Goal: Task Accomplishment & Management: Complete application form

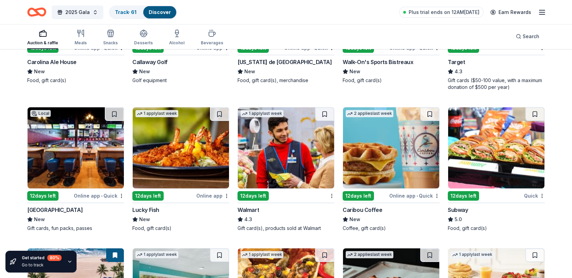
scroll to position [2360, 0]
click at [121, 12] on link "Track · 61" at bounding box center [125, 12] width 21 height 6
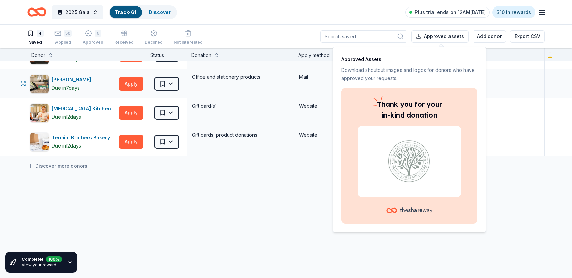
scroll to position [27, 0]
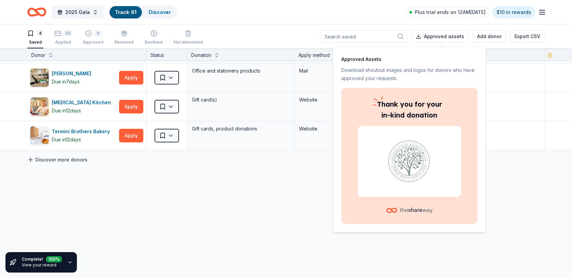
click at [56, 159] on link "Discover more donors" at bounding box center [57, 159] width 60 height 8
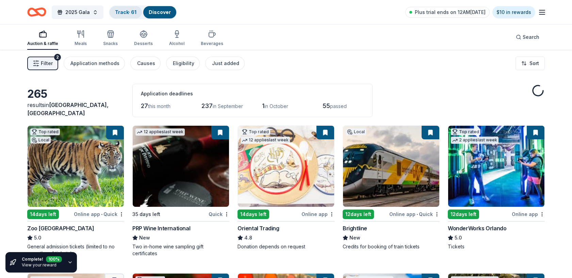
click at [127, 13] on link "Track · 61" at bounding box center [125, 12] width 21 height 6
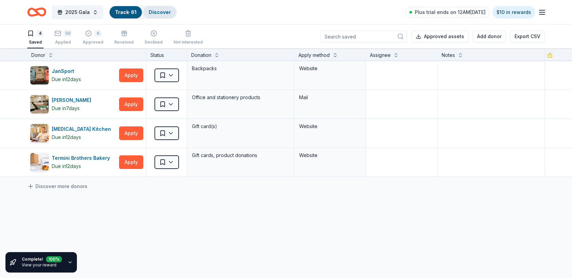
click at [164, 11] on link "Discover" at bounding box center [160, 12] width 22 height 6
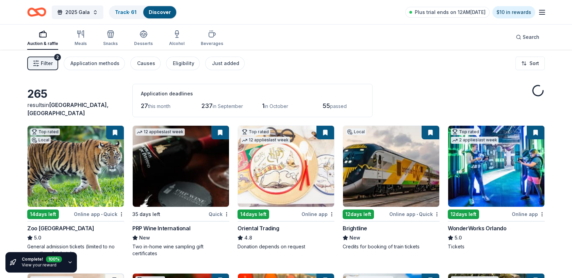
click at [543, 13] on icon "button" at bounding box center [542, 12] width 8 height 8
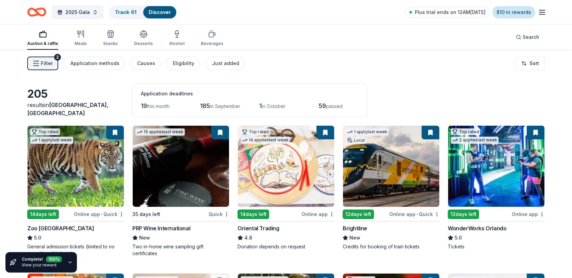
click at [517, 12] on link "$10 in rewards" at bounding box center [513, 12] width 43 height 12
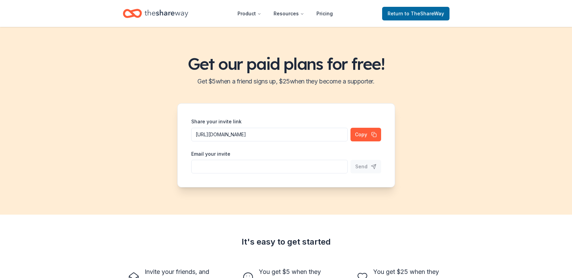
click at [237, 141] on input "Share your invite link" at bounding box center [269, 135] width 156 height 14
type input "cjessup6@gmail.com"
click at [360, 136] on button "Copy" at bounding box center [365, 135] width 31 height 14
click at [362, 167] on span "Send" at bounding box center [361, 166] width 12 height 8
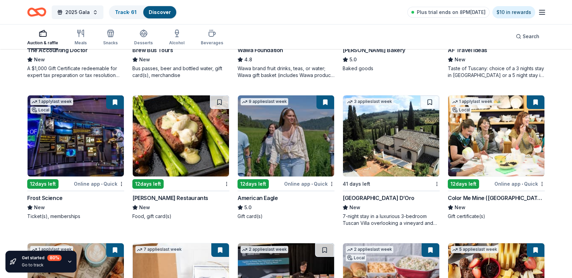
scroll to position [617, 0]
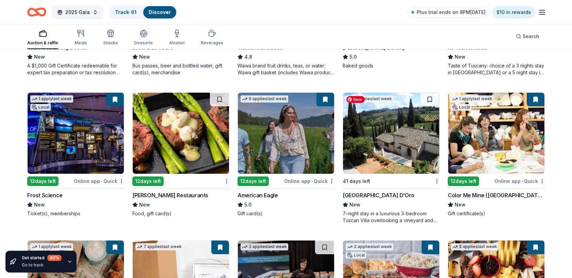
click at [386, 130] on img at bounding box center [391, 133] width 96 height 81
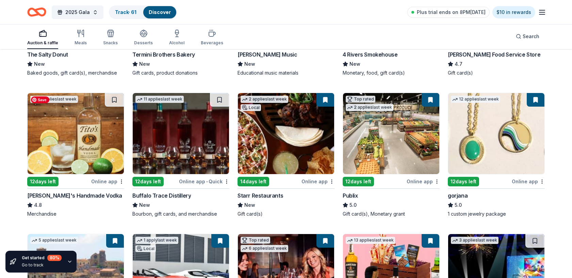
scroll to position [910, 0]
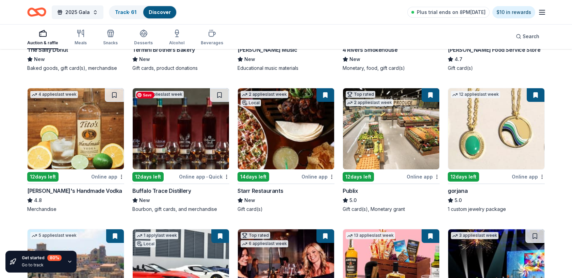
click at [185, 144] on img at bounding box center [181, 128] width 96 height 81
click at [200, 125] on img at bounding box center [181, 128] width 96 height 81
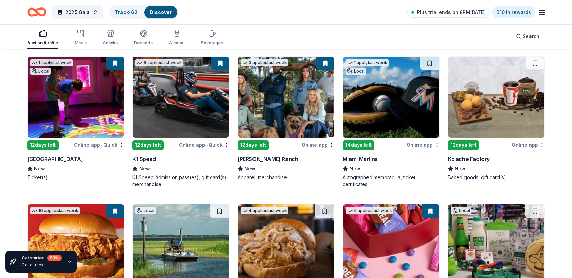
scroll to position [1511, 0]
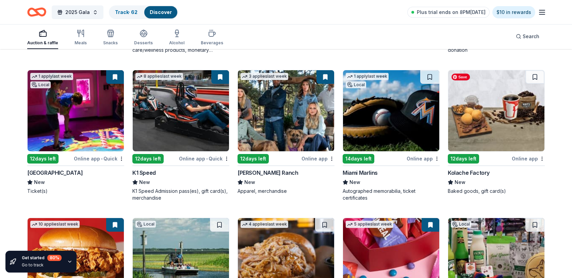
click at [480, 122] on img at bounding box center [496, 110] width 96 height 81
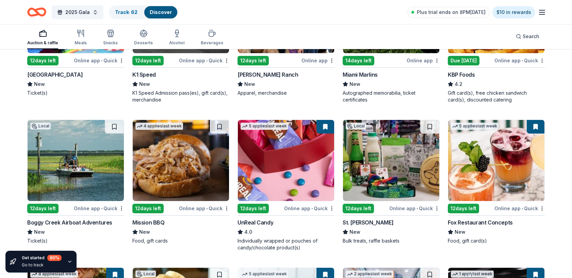
scroll to position [1613, 0]
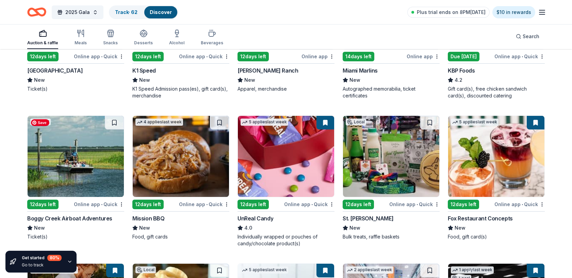
click at [95, 157] on img at bounding box center [76, 156] width 96 height 81
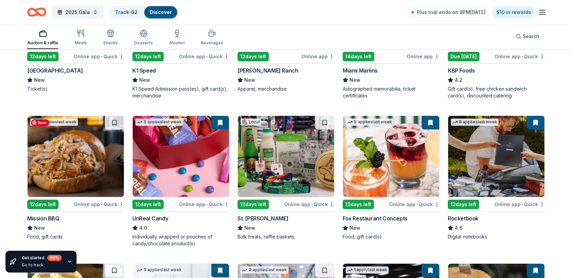
click at [62, 165] on img at bounding box center [76, 156] width 96 height 81
click at [99, 159] on img at bounding box center [76, 156] width 96 height 81
click at [279, 154] on img at bounding box center [286, 156] width 96 height 81
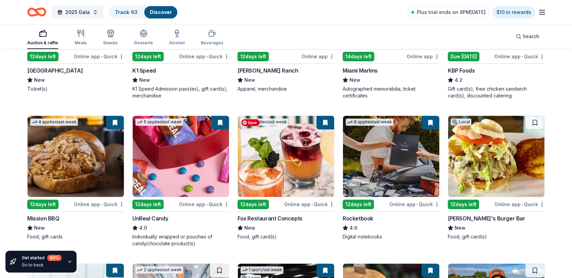
click at [288, 171] on img at bounding box center [286, 156] width 96 height 81
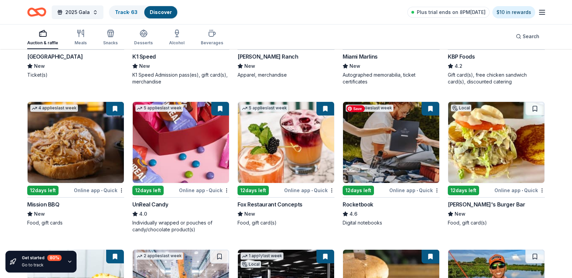
scroll to position [1634, 0]
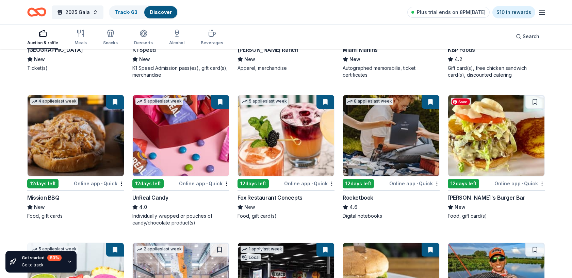
click at [485, 152] on img at bounding box center [496, 135] width 96 height 81
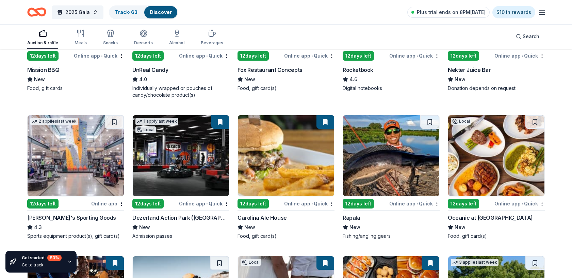
scroll to position [1762, 0]
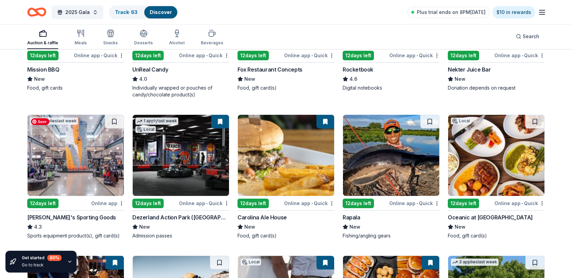
click at [89, 160] on img at bounding box center [76, 155] width 96 height 81
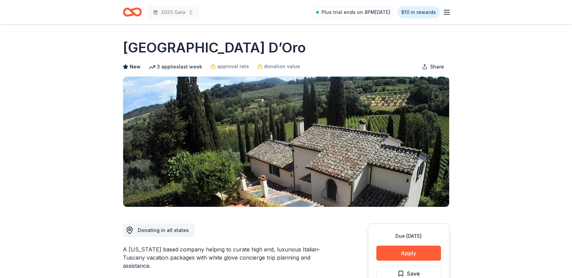
scroll to position [1, 0]
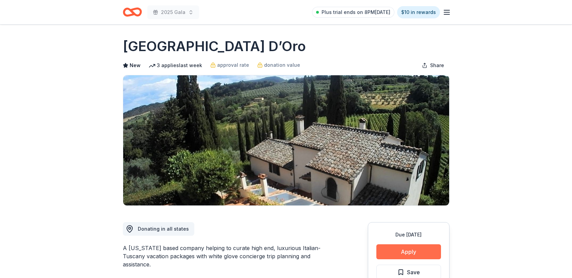
click at [420, 250] on button "Apply" at bounding box center [408, 251] width 65 height 15
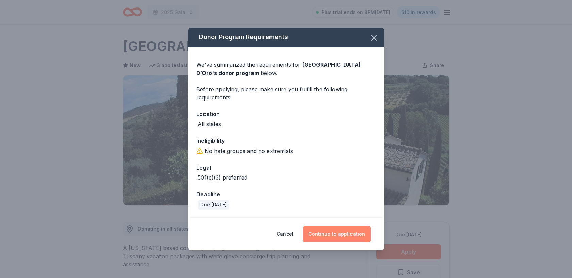
click at [357, 233] on button "Continue to application" at bounding box center [337, 234] width 68 height 16
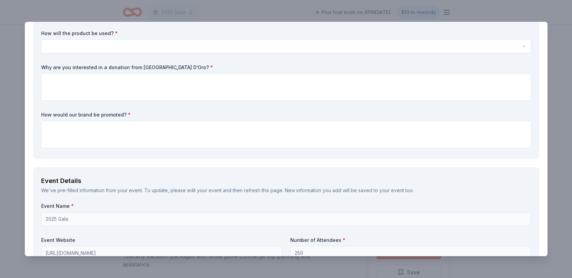
scroll to position [0, 0]
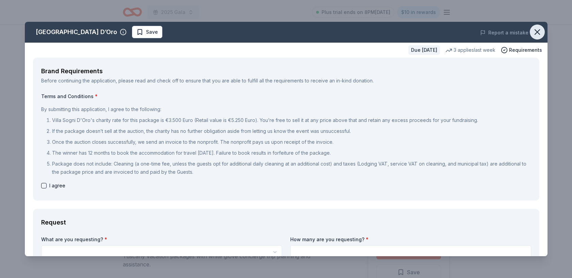
click at [537, 32] on icon "button" at bounding box center [537, 32] width 5 height 5
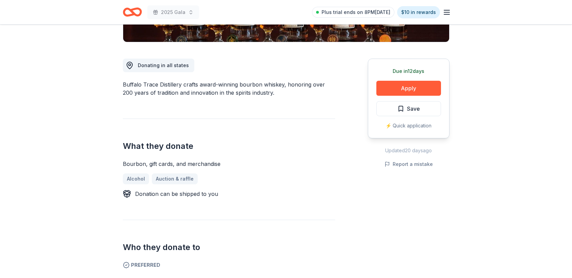
scroll to position [157, 0]
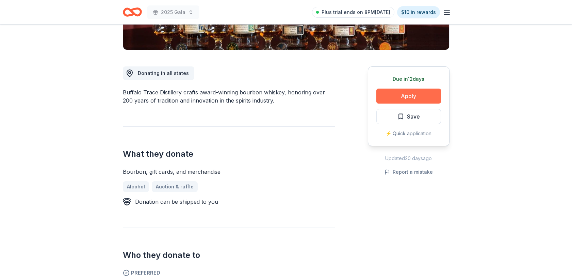
click at [401, 99] on button "Apply" at bounding box center [408, 95] width 65 height 15
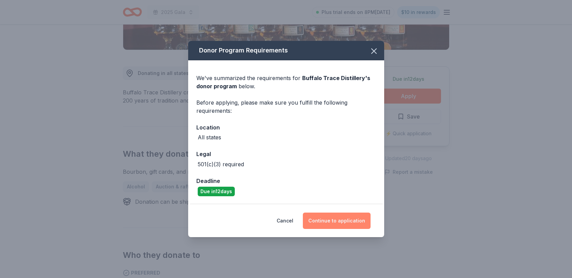
click at [345, 219] on button "Continue to application" at bounding box center [337, 220] width 68 height 16
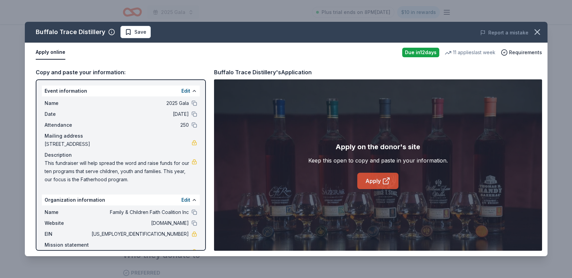
click at [373, 184] on link "Apply" at bounding box center [377, 180] width 41 height 16
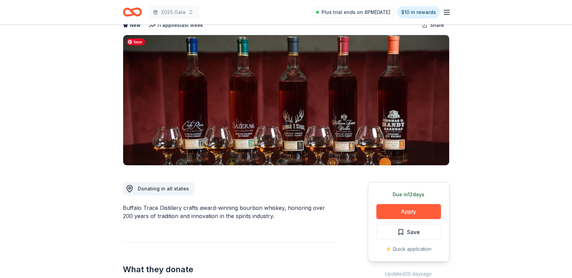
scroll to position [41, 0]
click at [416, 232] on span "Save" at bounding box center [413, 231] width 13 height 9
click at [423, 231] on html "2025 Gala Plus trial ends on 8PM, 8/25 $10 in rewards Due in 12 days Share Buff…" at bounding box center [286, 98] width 572 height 278
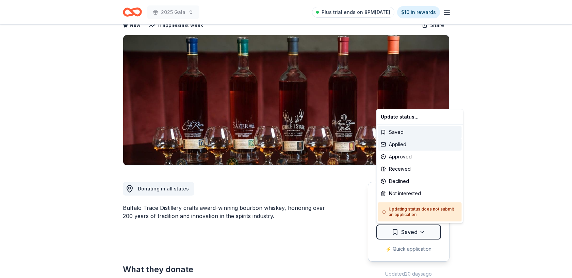
click at [405, 145] on div "Applied" at bounding box center [420, 144] width 84 height 12
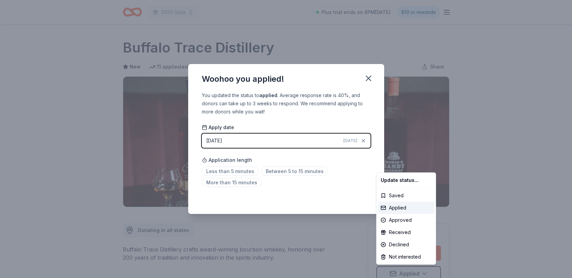
click at [222, 171] on html "2025 Gala Plus trial ends on 8PM, 8/25 $10 in rewards Due in 12 days Share Buff…" at bounding box center [286, 139] width 572 height 278
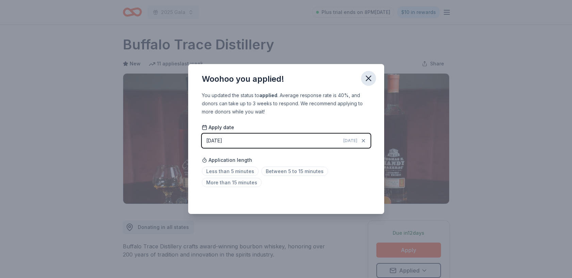
click at [370, 77] on icon "button" at bounding box center [368, 78] width 5 height 5
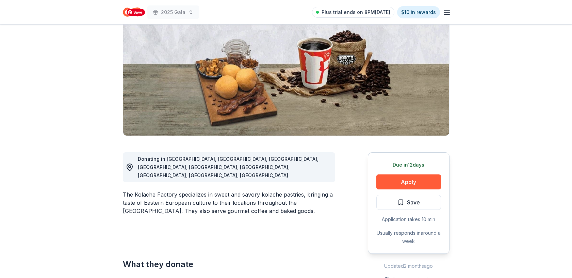
scroll to position [79, 0]
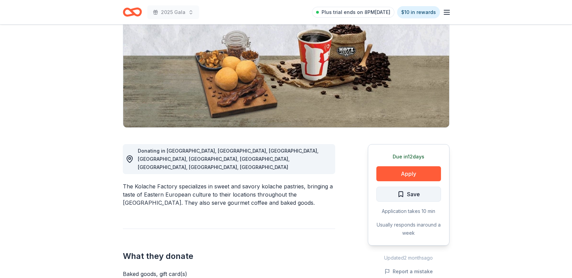
click at [421, 194] on button "Save" at bounding box center [408, 193] width 65 height 15
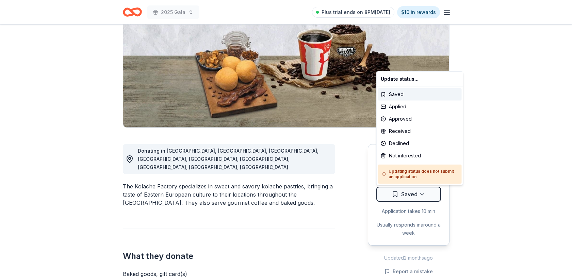
click at [421, 194] on html "2025 Gala Plus trial ends on 8PM[DATE] $10 in rewards Due [DATE] Share Kolache …" at bounding box center [286, 60] width 572 height 278
click at [419, 152] on div "Not interested" at bounding box center [420, 155] width 84 height 12
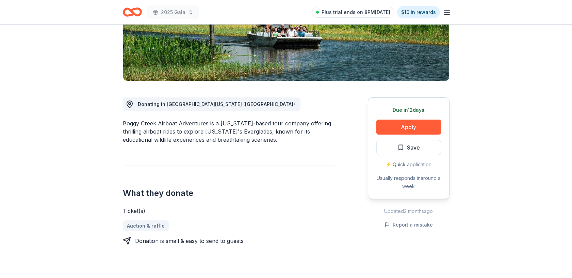
scroll to position [126, 0]
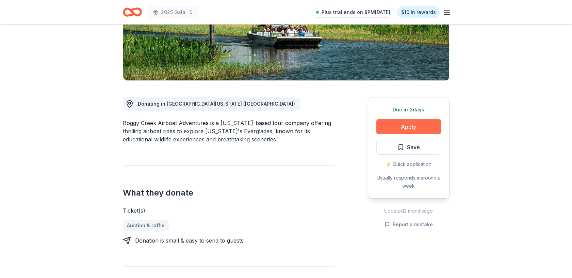
click at [394, 128] on button "Apply" at bounding box center [408, 126] width 65 height 15
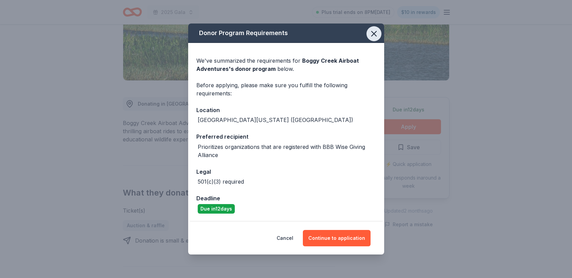
click at [372, 36] on icon "button" at bounding box center [374, 34] width 10 height 10
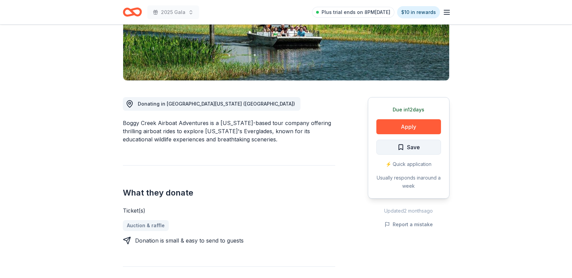
click at [411, 147] on span "Save" at bounding box center [413, 147] width 13 height 9
click at [418, 147] on html "2025 Gala Plus trial ends on 8PM, 8/25 $10 in rewards Due in 12 days Share Bogg…" at bounding box center [286, 13] width 572 height 278
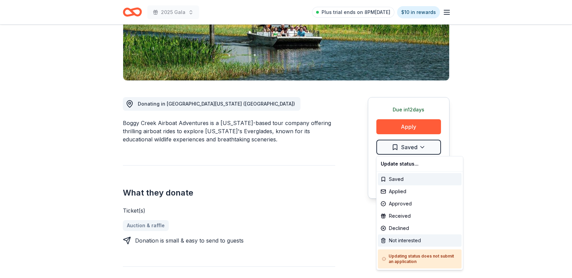
click at [401, 238] on div "Not interested" at bounding box center [420, 240] width 84 height 12
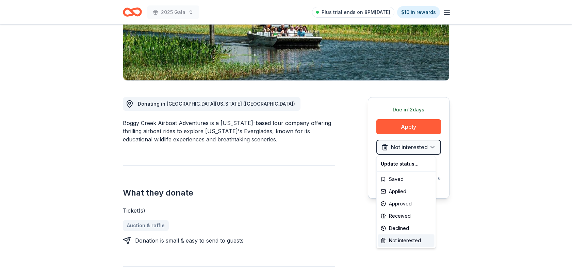
click at [392, 144] on html "2025 Gala Plus trial ends on 8PM, 8/25 $10 in rewards Due in 12 days Share Bogg…" at bounding box center [286, 13] width 572 height 278
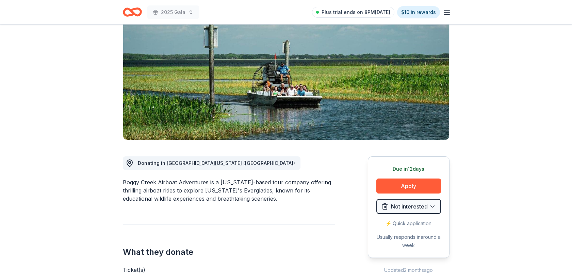
scroll to position [39, 0]
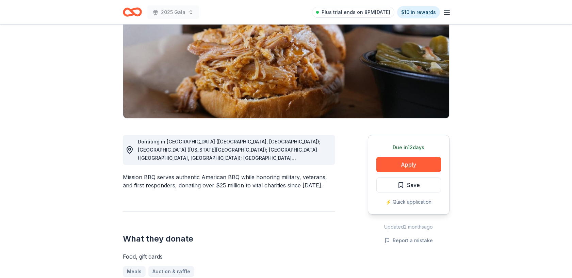
scroll to position [96, 0]
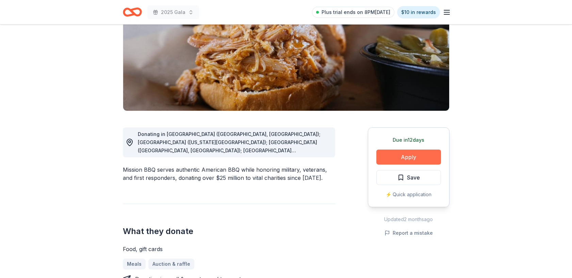
click at [397, 155] on button "Apply" at bounding box center [408, 156] width 65 height 15
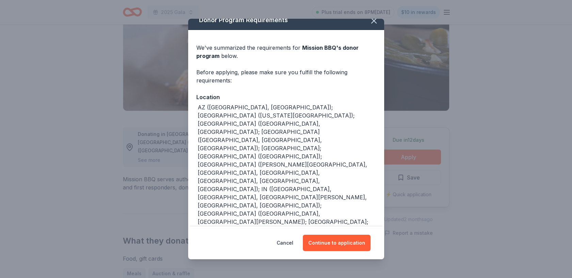
scroll to position [9, 0]
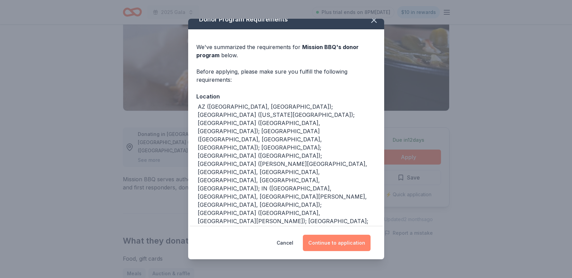
click at [333, 242] on button "Continue to application" at bounding box center [337, 242] width 68 height 16
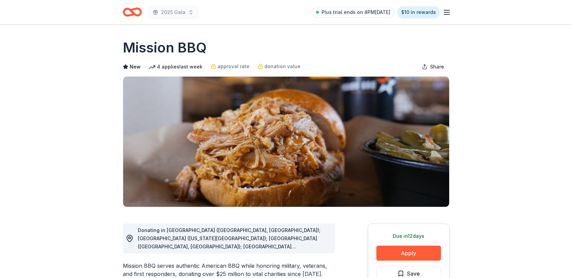
scroll to position [37, 0]
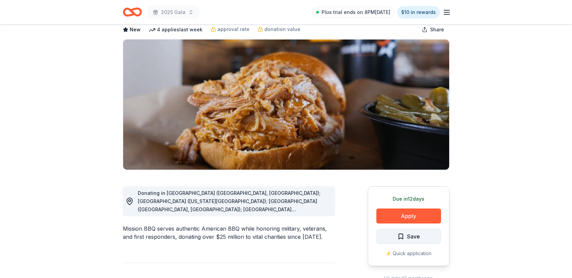
click at [417, 236] on span "Save" at bounding box center [413, 236] width 13 height 9
click at [422, 237] on html "2025 Gala Plus trial ends on 8PM[DATE] $10 in rewards Due [DATE] Share Mission …" at bounding box center [286, 102] width 572 height 278
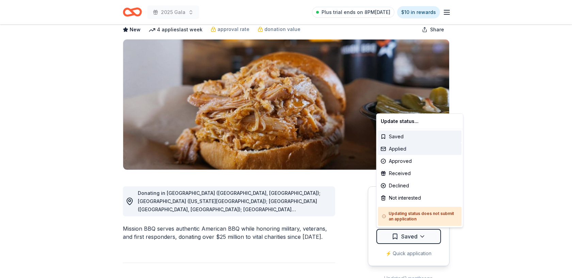
click at [414, 147] on div "Applied" at bounding box center [420, 149] width 84 height 12
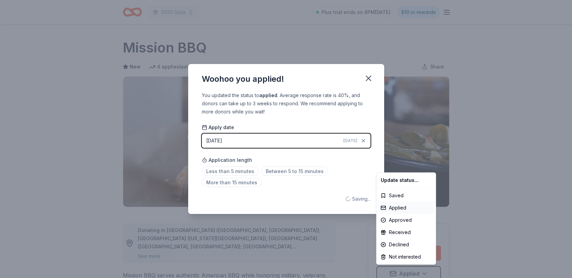
scroll to position [0, 0]
click at [227, 171] on html "2025 Gala Plus trial ends on 8PM, 8/25 $10 in rewards Due in 12 days Share Miss…" at bounding box center [286, 139] width 572 height 278
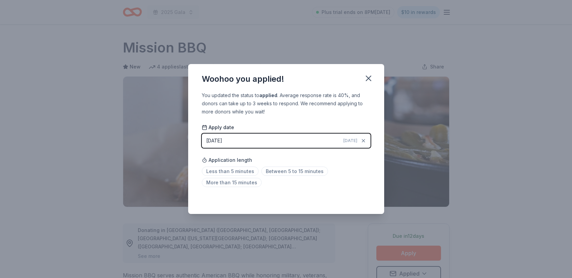
scroll to position [3, 0]
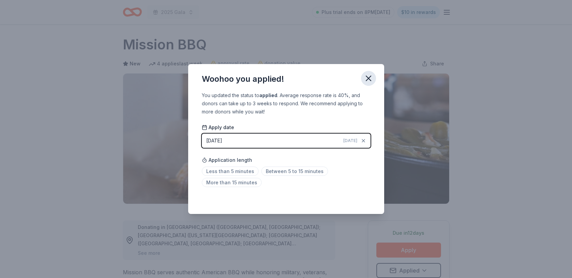
click at [370, 79] on icon "button" at bounding box center [369, 78] width 10 height 10
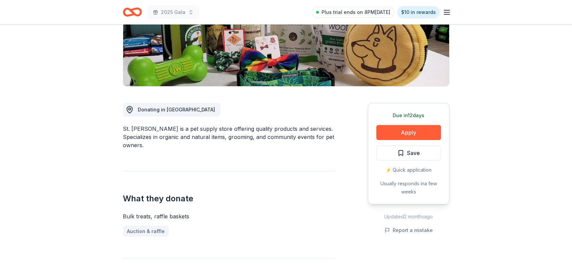
scroll to position [121, 0]
click at [411, 133] on button "Apply" at bounding box center [408, 131] width 65 height 15
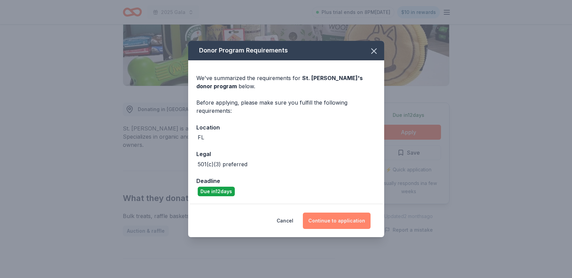
click at [345, 221] on button "Continue to application" at bounding box center [337, 220] width 68 height 16
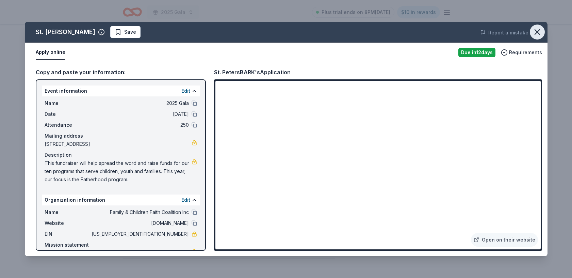
click at [537, 27] on icon "button" at bounding box center [537, 32] width 10 height 10
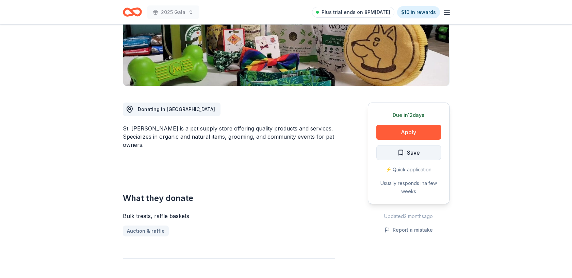
click at [415, 152] on span "Save" at bounding box center [413, 152] width 13 height 9
click at [423, 155] on html "2025 Gala Plus trial ends on 8PM, 8/25 $10 in rewards Due in 12 days Share St. …" at bounding box center [286, 18] width 572 height 278
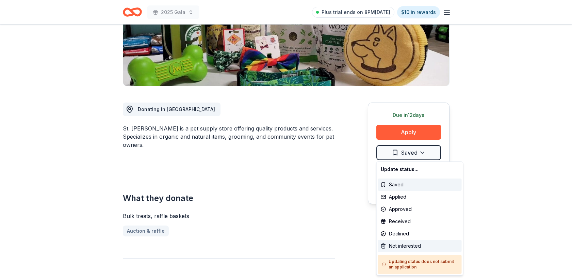
click at [398, 245] on div "Not interested" at bounding box center [420, 245] width 84 height 12
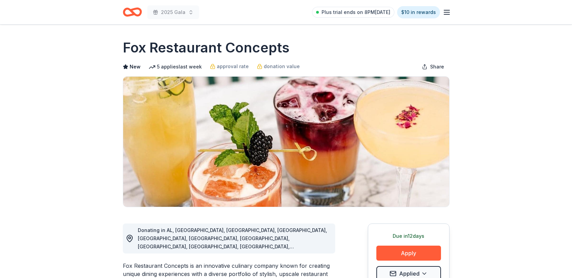
scroll to position [17, 0]
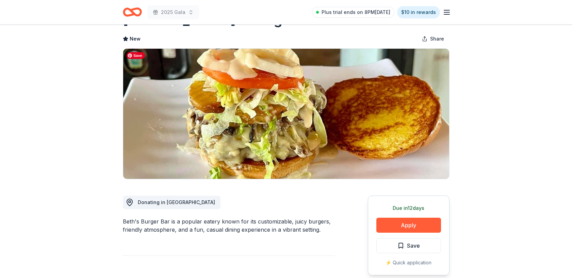
scroll to position [47, 0]
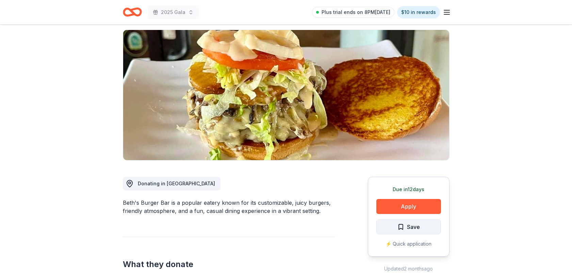
click at [415, 224] on span "Save" at bounding box center [413, 226] width 13 height 9
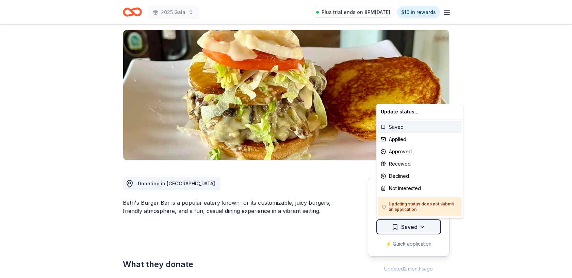
click at [421, 230] on html "2025 Gala Plus trial ends on 8PM, 8/25 $10 in rewards Due in 12 days Share Beth…" at bounding box center [286, 92] width 572 height 278
click at [420, 188] on div "Not interested" at bounding box center [420, 188] width 84 height 12
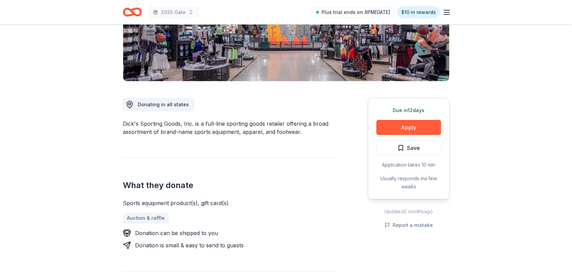
scroll to position [126, 0]
click at [403, 124] on button "Apply" at bounding box center [408, 126] width 65 height 15
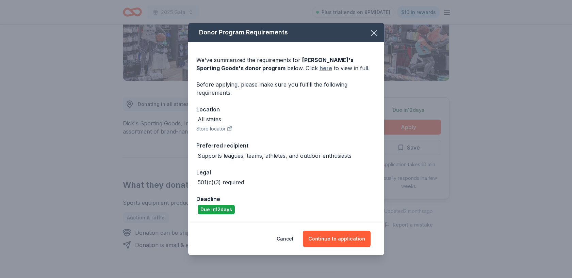
click at [319, 67] on link "here" at bounding box center [325, 68] width 13 height 8
click at [375, 32] on icon "button" at bounding box center [373, 33] width 5 height 5
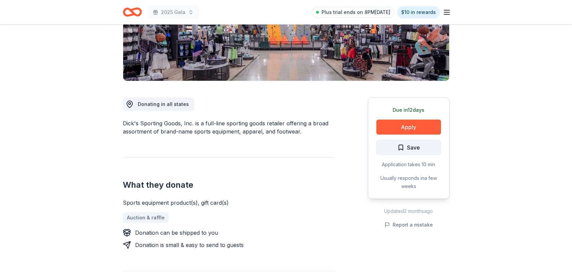
click at [419, 150] on span "Save" at bounding box center [413, 147] width 13 height 9
click at [422, 149] on html "2025 Gala Plus trial ends on 8PM[DATE] $10 in rewards Due [DATE] Share [PERSON_…" at bounding box center [286, 13] width 572 height 278
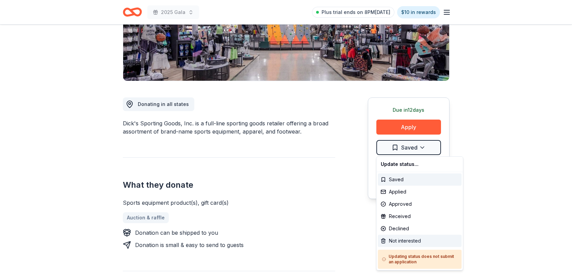
click at [421, 239] on div "Not interested" at bounding box center [420, 240] width 84 height 12
